Goal: Task Accomplishment & Management: Complete application form

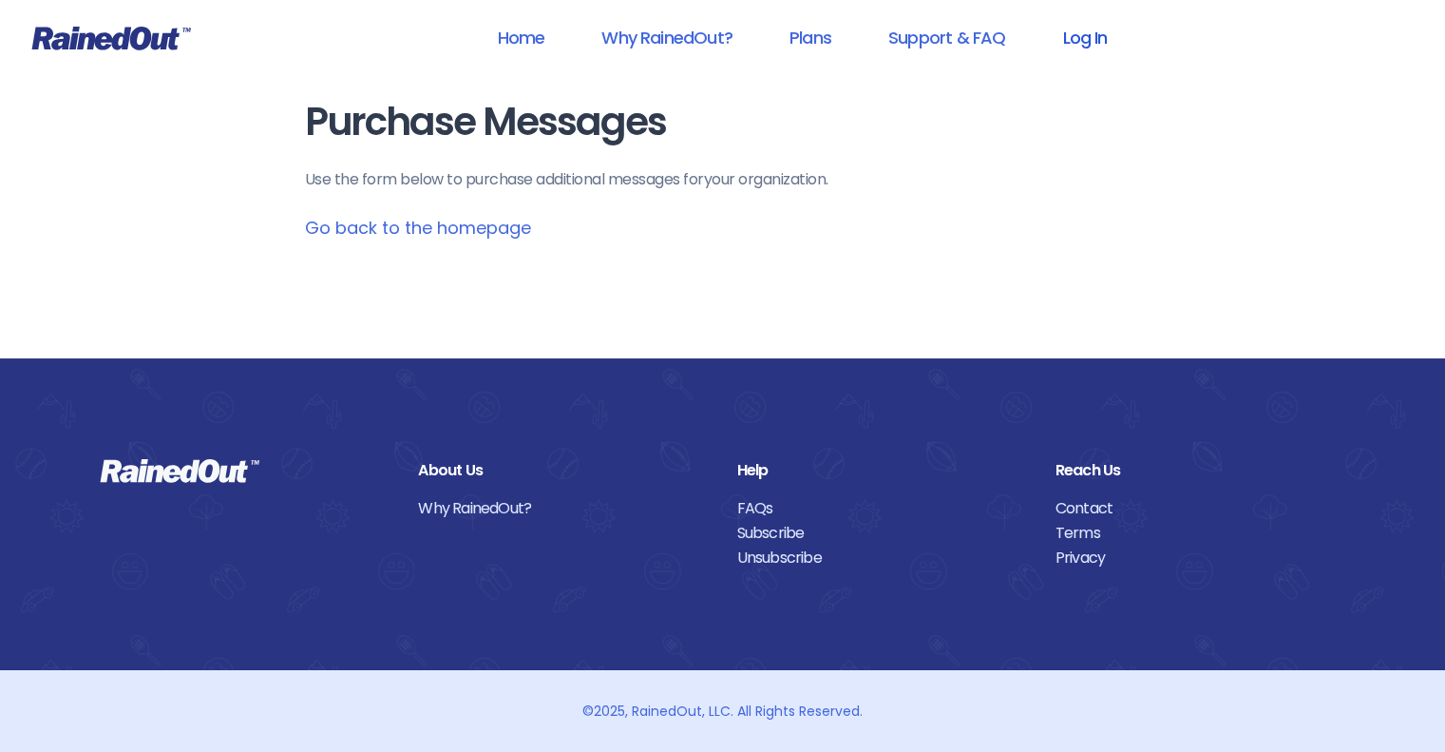
click at [1083, 37] on link "Log In" at bounding box center [1085, 37] width 94 height 43
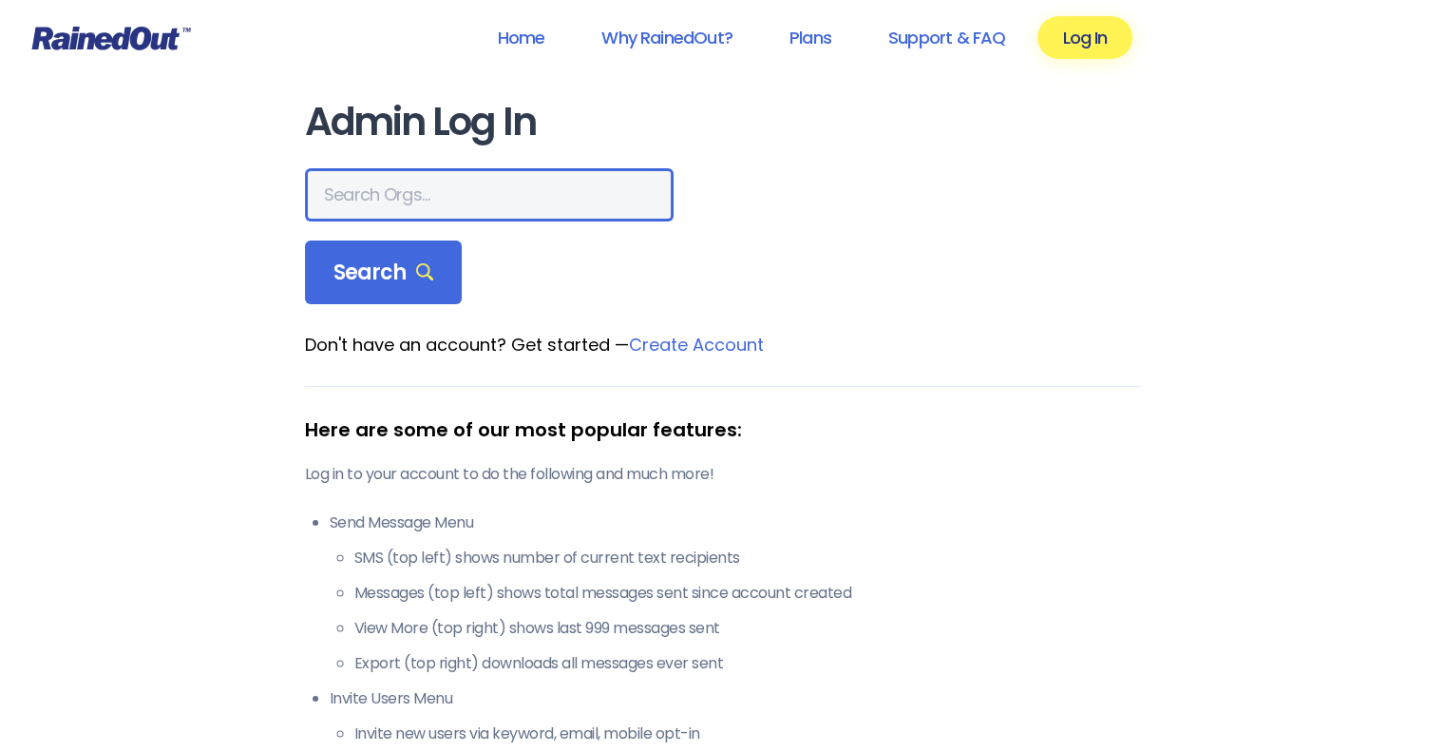
click at [397, 184] on input "text" at bounding box center [489, 194] width 369 height 53
type input "phillies fire co"
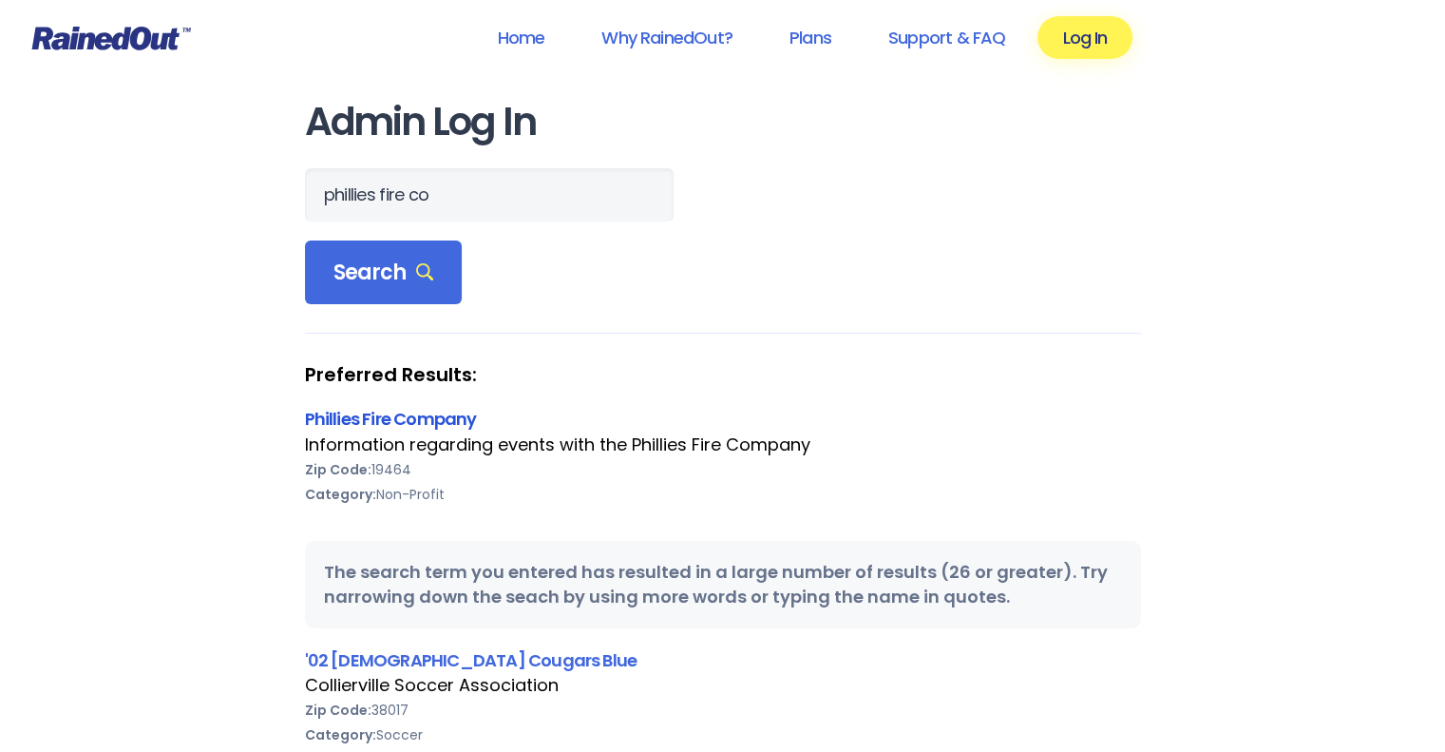
click at [399, 428] on link "Phillies Fire Company" at bounding box center [391, 419] width 172 height 24
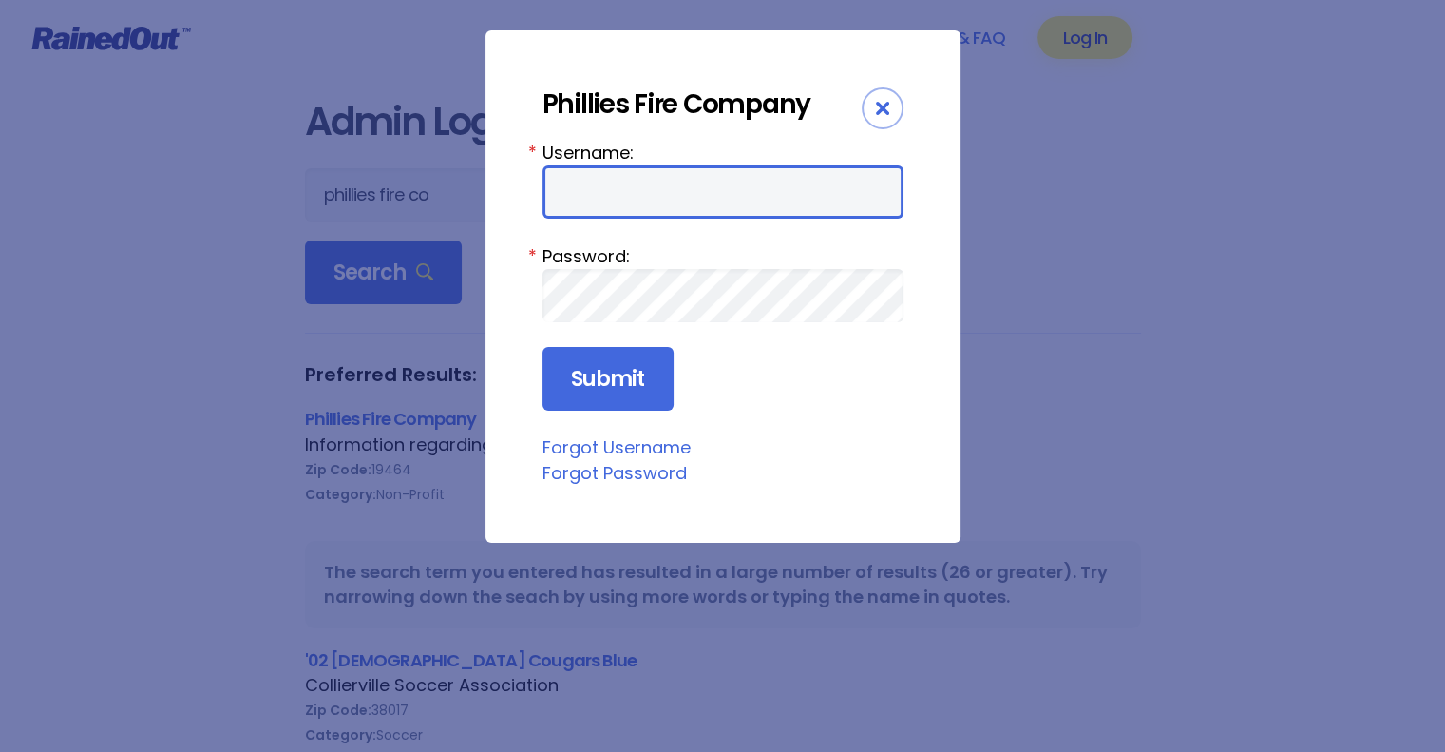
click at [612, 183] on input "Username:" at bounding box center [723, 191] width 361 height 53
type input "philliesfirecompany"
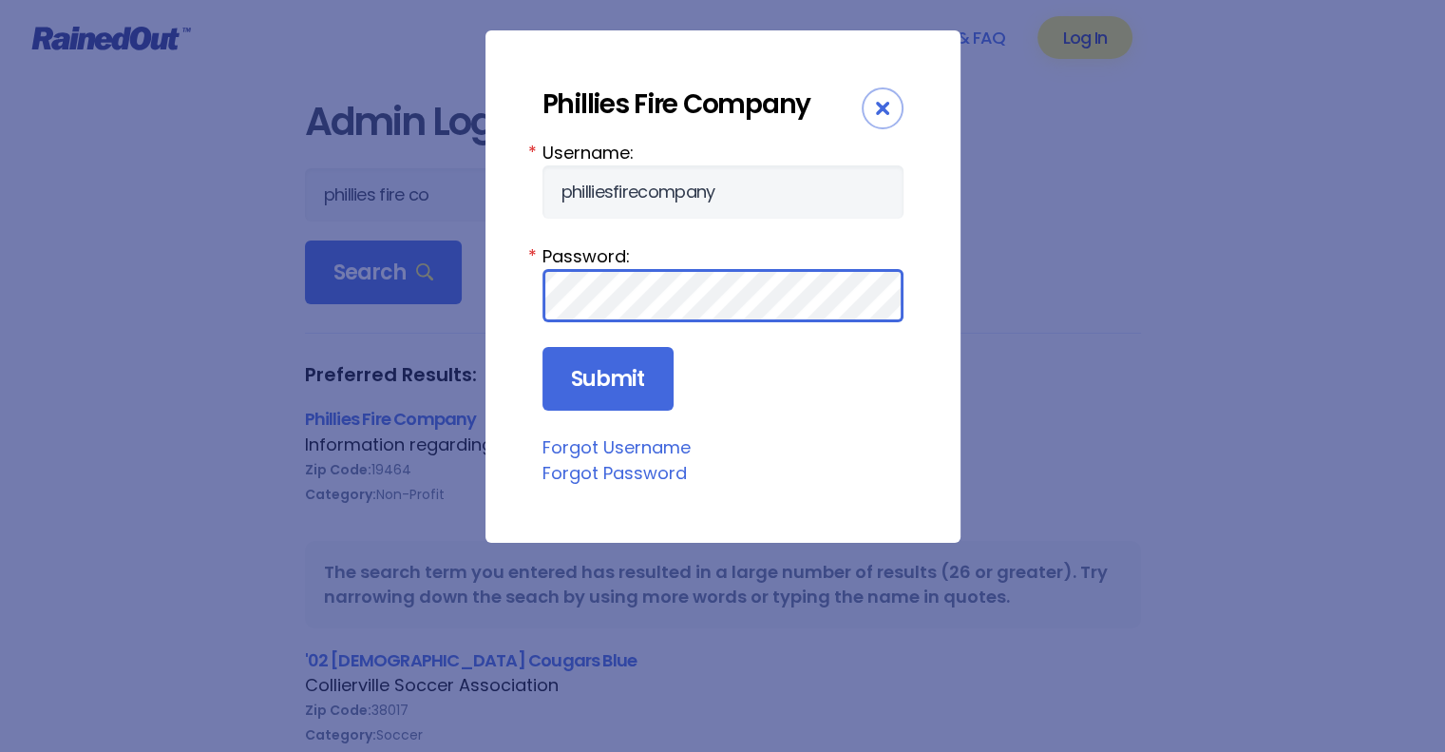
click at [543, 347] on input "Submit" at bounding box center [608, 379] width 131 height 65
